Goal: Transaction & Acquisition: Purchase product/service

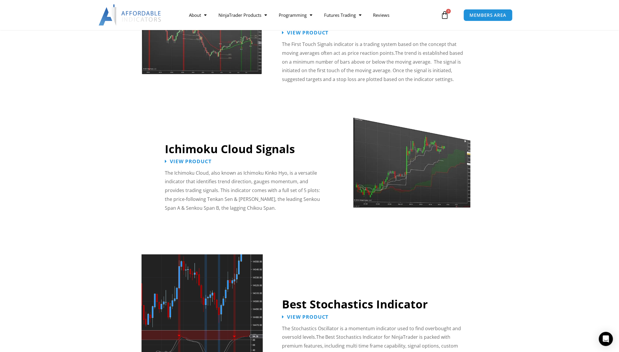
scroll to position [957, 0]
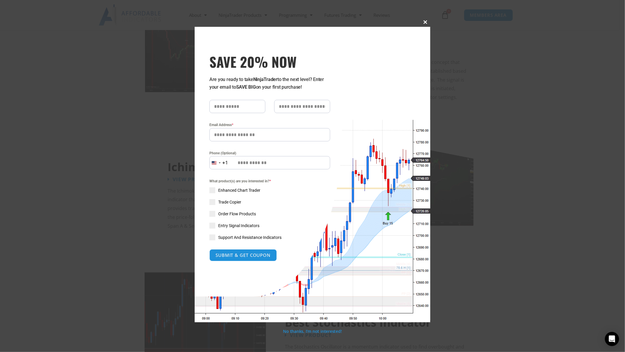
drag, startPoint x: 426, startPoint y: 20, endPoint x: 422, endPoint y: 30, distance: 11.1
click at [426, 20] on span at bounding box center [425, 22] width 9 height 4
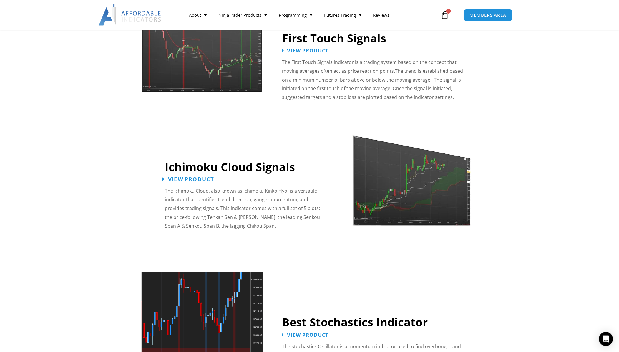
click at [202, 176] on span "View Product" at bounding box center [191, 179] width 46 height 6
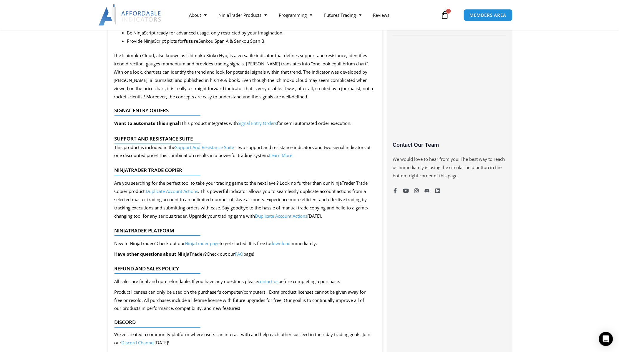
scroll to position [221, 0]
